Goal: Find contact information: Find contact information

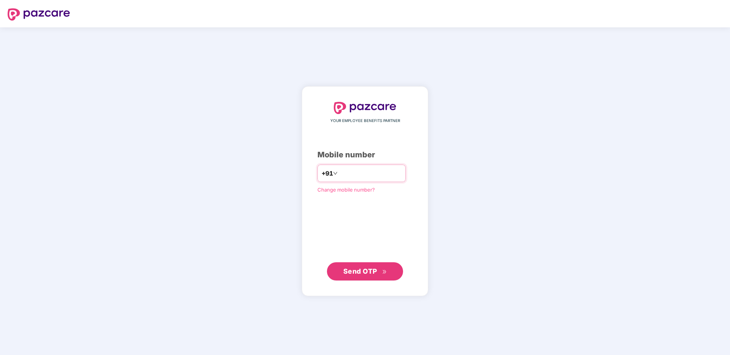
click at [373, 170] on input "number" at bounding box center [370, 173] width 62 height 12
type input "**********"
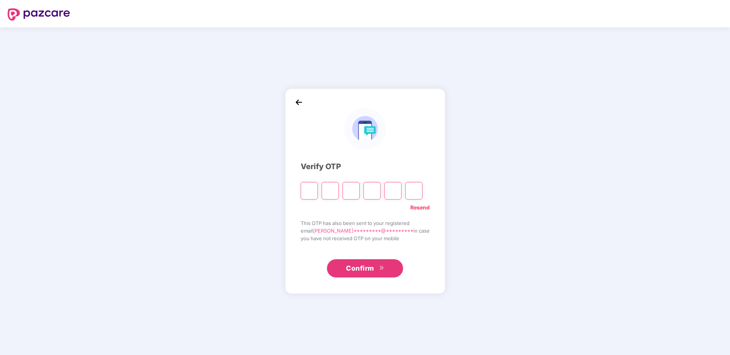
type input "*"
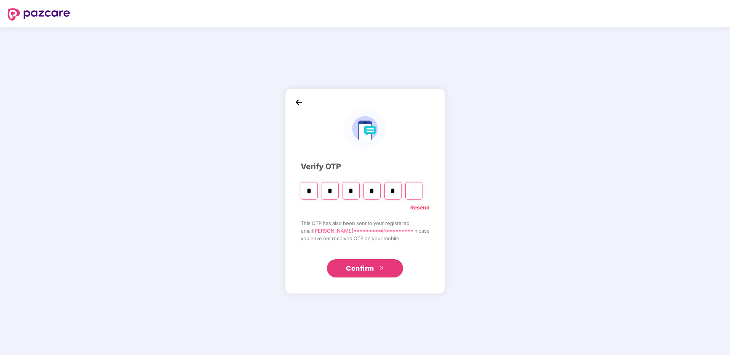
type input "*"
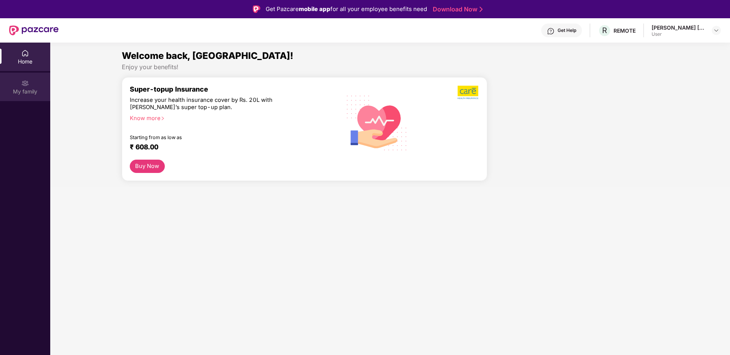
click at [28, 92] on div "My family" at bounding box center [25, 92] width 50 height 8
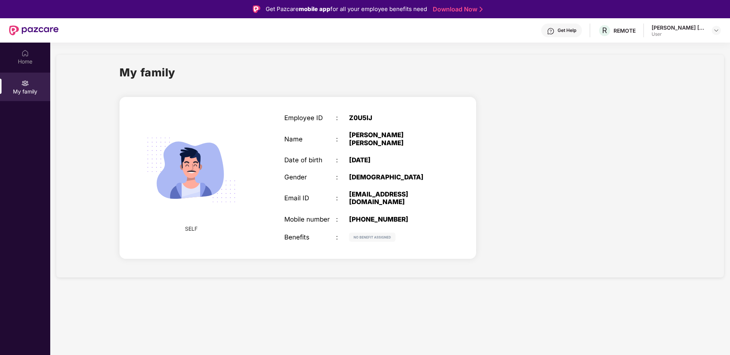
click at [687, 30] on div "[PERSON_NAME] [PERSON_NAME]" at bounding box center [678, 27] width 53 height 7
click at [718, 29] on img at bounding box center [716, 30] width 6 height 6
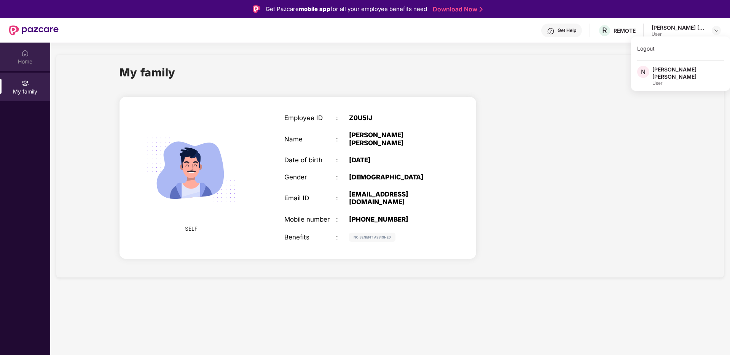
click at [23, 59] on div "Home" at bounding box center [25, 62] width 50 height 8
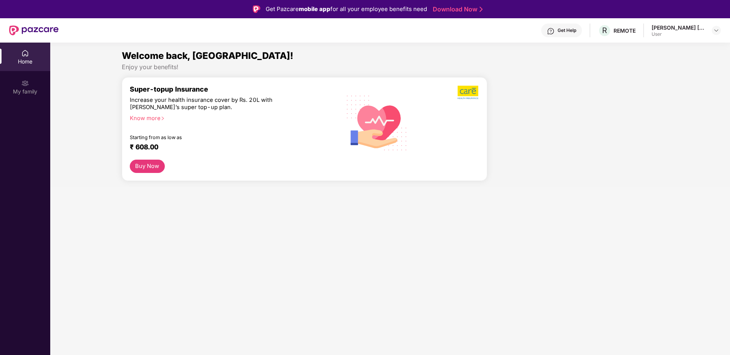
scroll to position [3, 0]
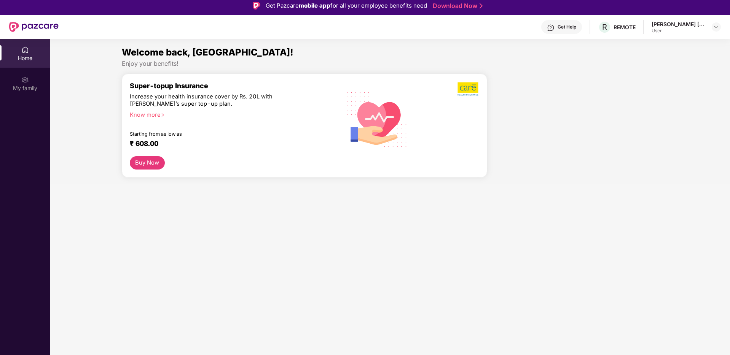
click at [32, 24] on img at bounding box center [33, 27] width 49 height 10
click at [31, 26] on img at bounding box center [33, 27] width 49 height 10
click at [468, 89] on img at bounding box center [468, 89] width 22 height 14
click at [25, 93] on div "My family" at bounding box center [25, 83] width 50 height 29
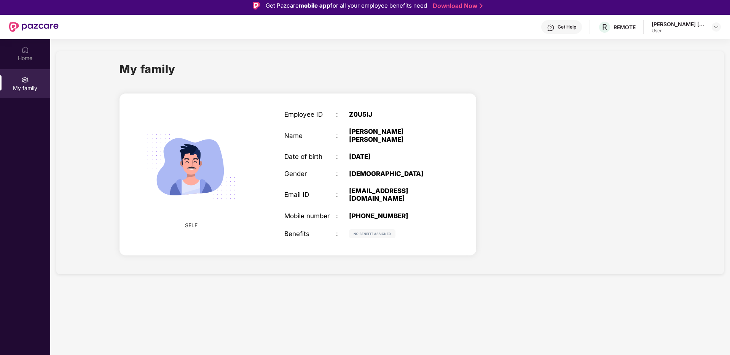
click at [375, 229] on img at bounding box center [372, 233] width 46 height 9
click at [189, 222] on span "SELF" at bounding box center [191, 225] width 13 height 8
click at [559, 27] on div "Get Help" at bounding box center [567, 27] width 19 height 6
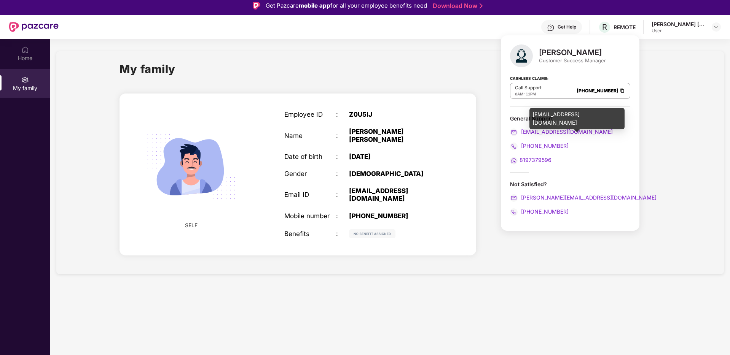
click at [566, 132] on span "[EMAIL_ADDRESS][DOMAIN_NAME]" at bounding box center [565, 132] width 93 height 6
